Goal: Transaction & Acquisition: Purchase product/service

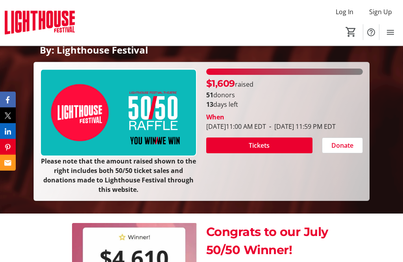
scroll to position [155, 0]
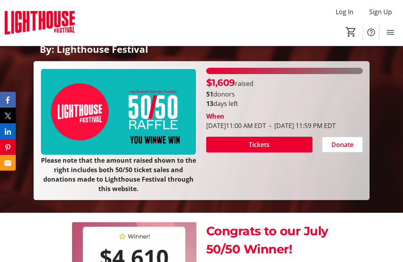
click at [271, 154] on span at bounding box center [259, 144] width 106 height 19
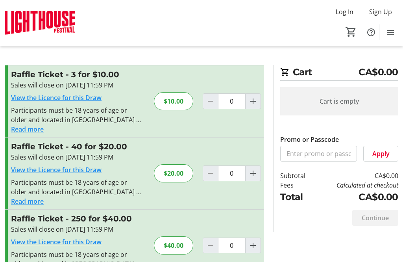
click at [257, 104] on mat-icon "Increment by one" at bounding box center [252, 100] width 9 height 9
type input "1"
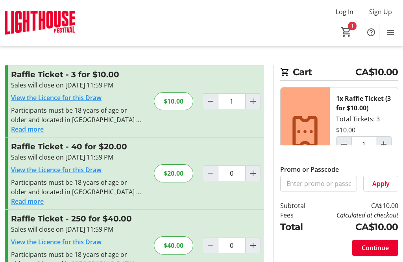
scroll to position [2, 0]
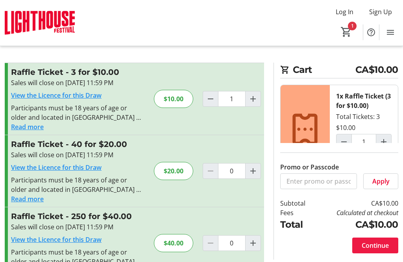
click at [373, 250] on span "Continue" at bounding box center [375, 244] width 27 height 9
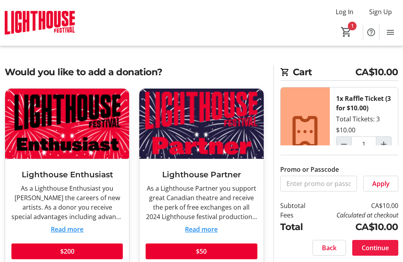
click at [371, 252] on span "Continue" at bounding box center [375, 247] width 27 height 9
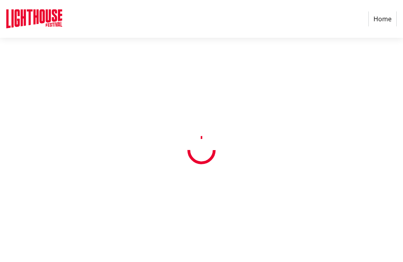
select select "CA"
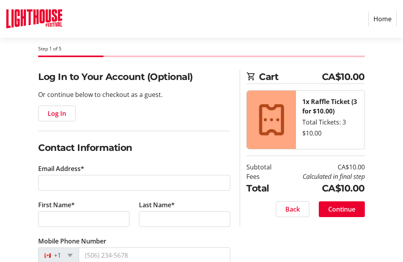
scroll to position [36, 0]
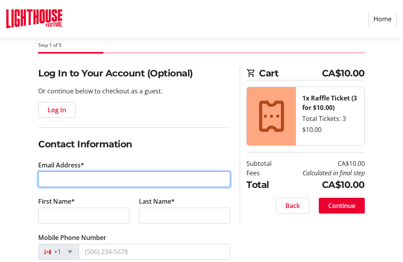
click at [61, 181] on input "Email Address*" at bounding box center [134, 180] width 192 height 16
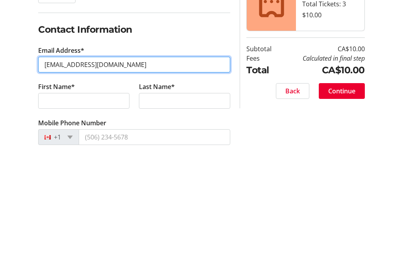
type input "[EMAIL_ADDRESS][DOMAIN_NAME]"
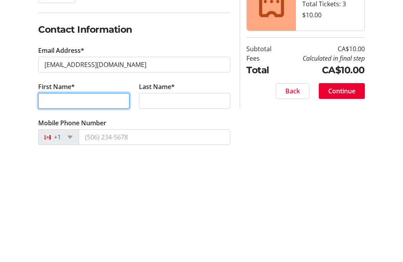
click at [111, 208] on input "First Name*" at bounding box center [83, 216] width 91 height 16
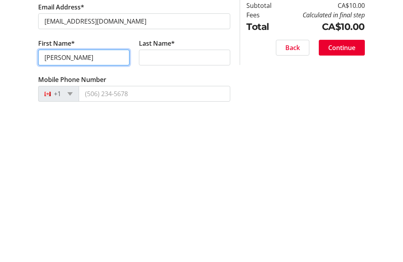
type input "[PERSON_NAME]"
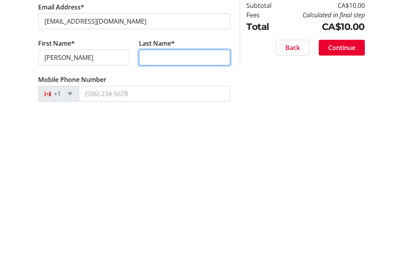
click at [167, 208] on input "Last Name*" at bounding box center [184, 216] width 91 height 16
type input "[PERSON_NAME]"
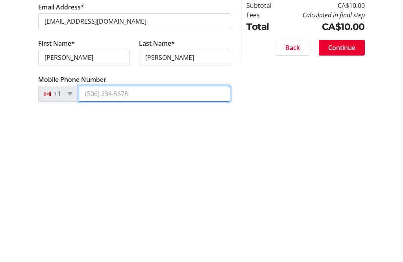
click at [163, 244] on input "Mobile Phone Number" at bounding box center [154, 252] width 151 height 16
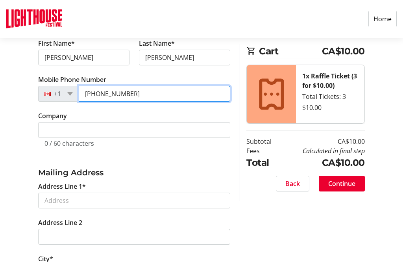
click at [138, 95] on input "[PHONE_NUMBER]" at bounding box center [154, 94] width 151 height 16
type input "[PHONE_NUMBER]"
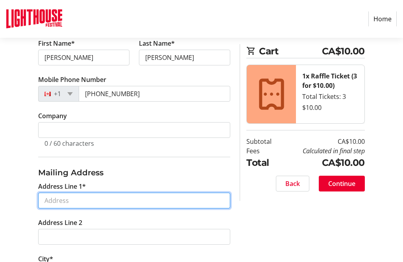
click at [83, 203] on input "Address Line 1*" at bounding box center [134, 200] width 192 height 16
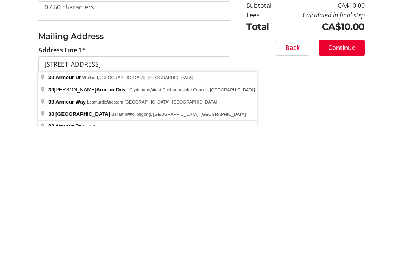
type input "[STREET_ADDRESS]"
type input "Welland"
select select "ON"
type input "L3C 2N8"
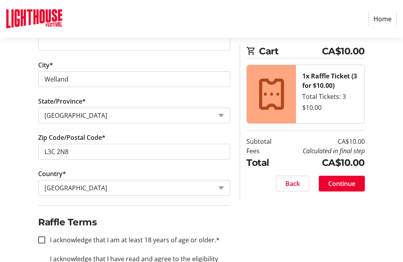
scroll to position [410, 0]
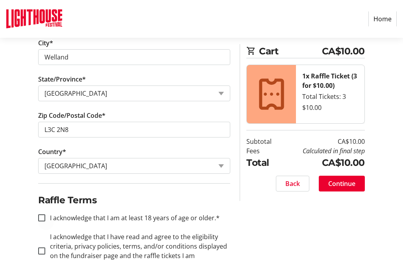
click at [40, 221] on div at bounding box center [41, 217] width 19 height 19
checkbox input "true"
click at [45, 250] on input "I acknowledge that I have read and agree to the eligibility criteria, privacy p…" at bounding box center [41, 250] width 7 height 7
checkbox input "true"
click at [343, 191] on span at bounding box center [342, 183] width 46 height 19
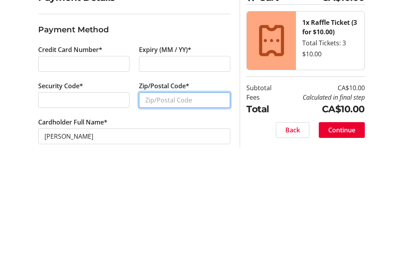
click at [163, 204] on input "Zip/Postal Code*" at bounding box center [184, 212] width 91 height 16
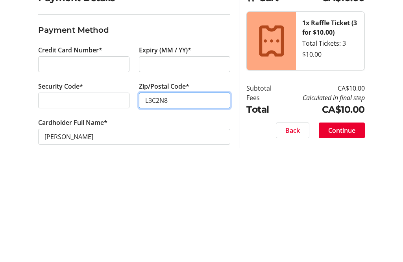
scroll to position [9, 0]
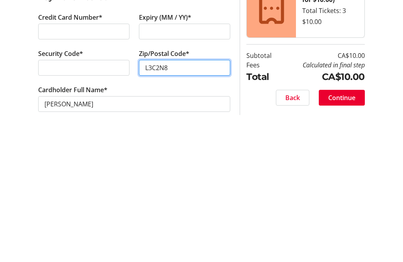
type input "L3C2N8"
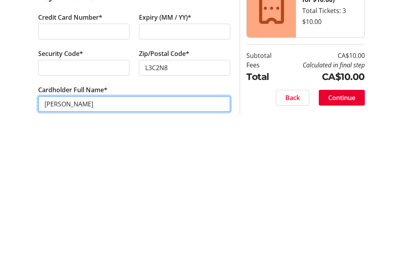
click at [120, 231] on input "[PERSON_NAME]" at bounding box center [134, 239] width 192 height 16
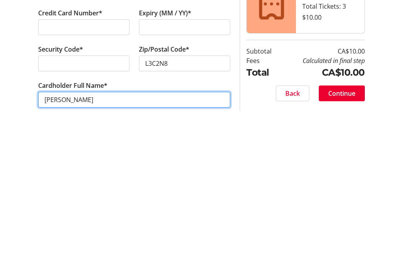
click at [71, 227] on input "[PERSON_NAME]" at bounding box center [134, 235] width 192 height 16
type input "[PERSON_NAME]"
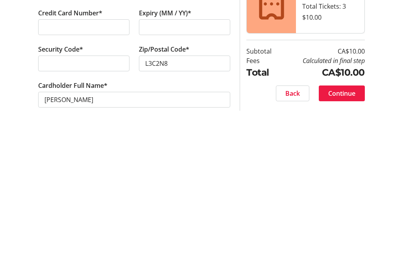
click at [346, 224] on span "Continue" at bounding box center [341, 228] width 27 height 9
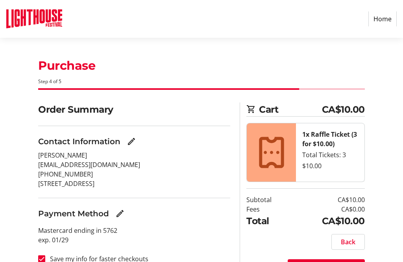
scroll to position [17, 0]
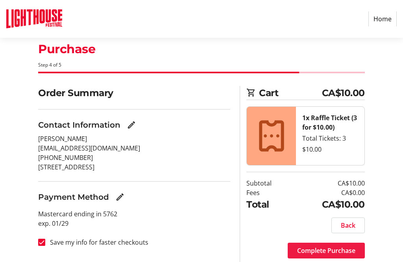
click at [317, 247] on span "Complete Purchase" at bounding box center [326, 250] width 58 height 9
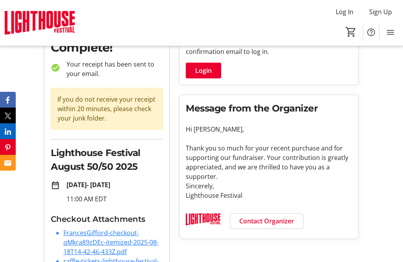
scroll to position [64, 0]
